Goal: Task Accomplishment & Management: Use online tool/utility

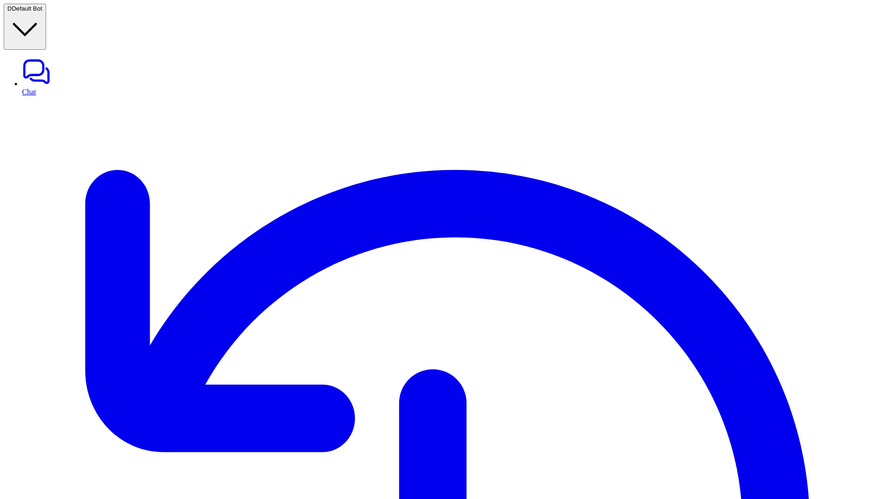
type textarea "**********"
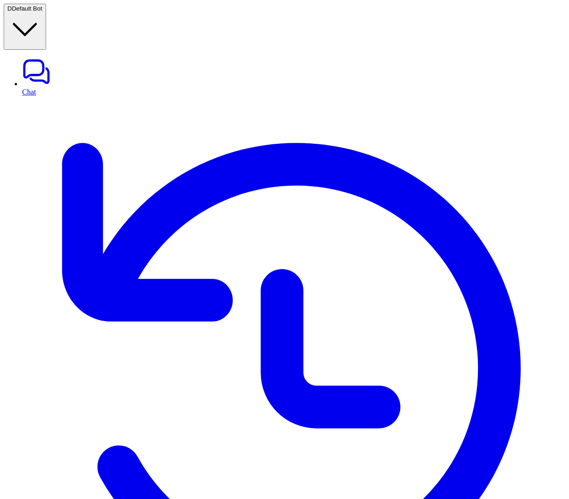
type textarea "**********"
drag, startPoint x: 12, startPoint y: 314, endPoint x: 106, endPoint y: 320, distance: 94.6
